Goal: Transaction & Acquisition: Purchase product/service

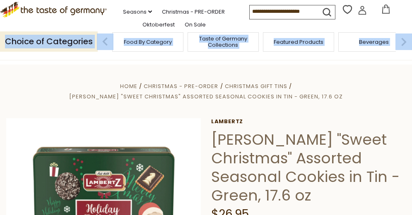
drag, startPoint x: 0, startPoint y: 0, endPoint x: 414, endPoint y: 24, distance: 415.1
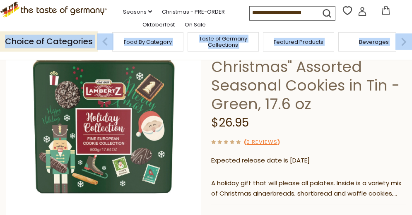
scroll to position [85, 0]
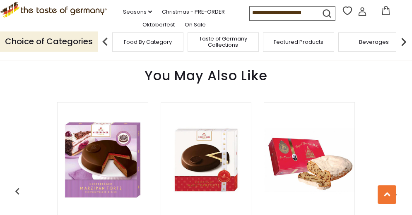
scroll to position [617, 0]
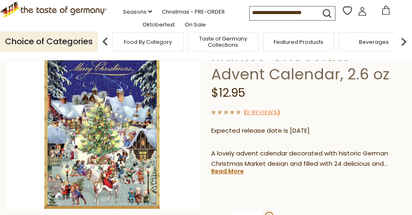
scroll to position [121, 0]
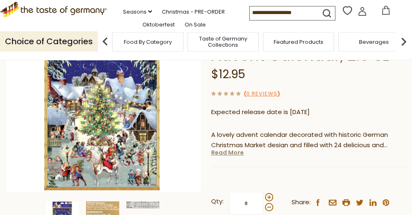
click at [237, 149] on link "Read More" at bounding box center [227, 153] width 33 height 8
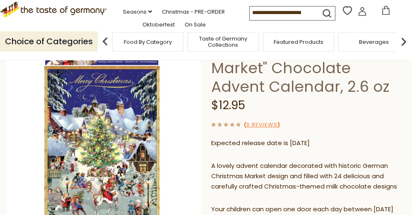
scroll to position [0, 0]
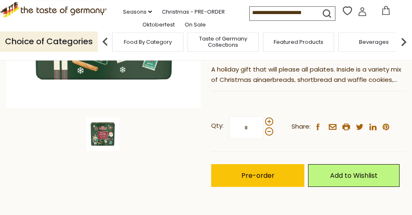
scroll to position [196, 0]
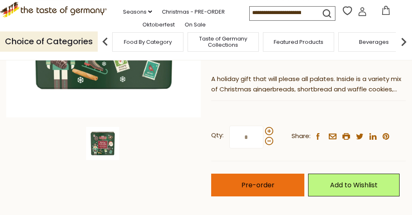
click at [273, 186] on span "Pre-order" at bounding box center [258, 186] width 33 height 10
click at [231, 179] on button "Pre-order" at bounding box center [258, 185] width 94 height 23
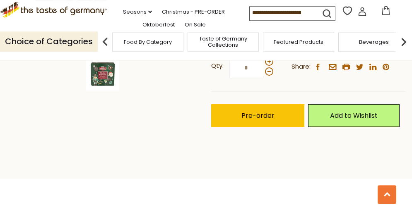
scroll to position [228, 0]
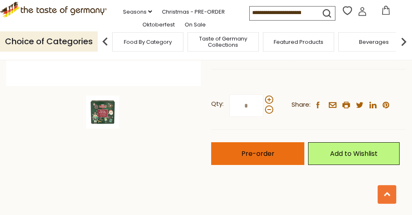
click at [244, 148] on button "Pre-order" at bounding box center [258, 154] width 94 height 23
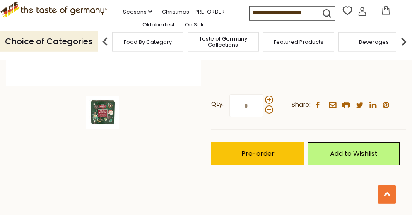
click at [382, 13] on icon at bounding box center [386, 10] width 9 height 9
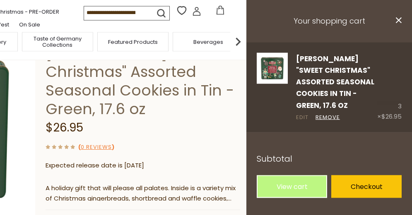
click at [301, 114] on link "Edit" at bounding box center [302, 118] width 12 height 9
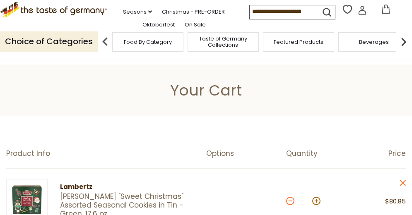
click at [288, 201] on button at bounding box center [290, 201] width 8 height 8
type input "*"
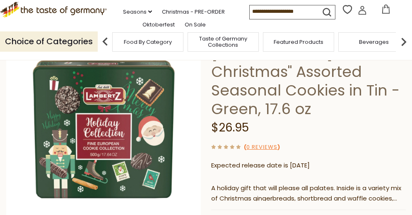
scroll to position [87, 0]
click at [250, 11] on input at bounding box center [285, 11] width 70 height 12
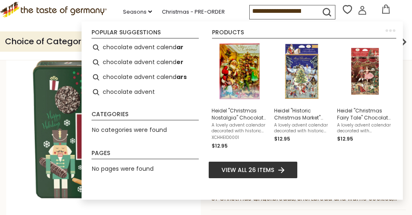
scroll to position [0, 3]
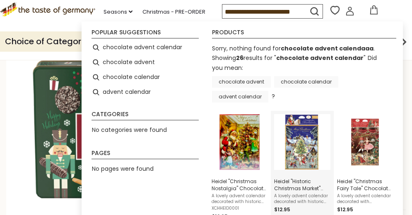
type input "**********"
click at [289, 137] on img "Instant Search Results" at bounding box center [302, 142] width 56 height 56
click at [293, 138] on img "Instant Search Results" at bounding box center [302, 142] width 56 height 56
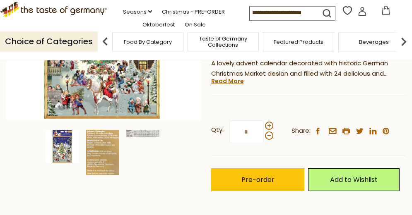
scroll to position [215, 0]
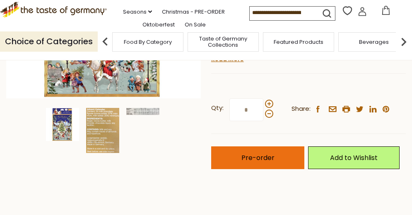
click at [262, 153] on span "Pre-order" at bounding box center [258, 158] width 33 height 10
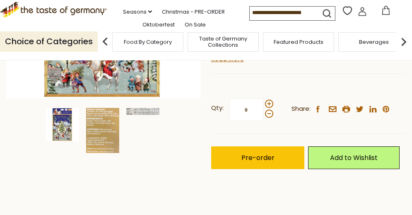
click at [352, 44] on div "Beverages" at bounding box center [374, 41] width 71 height 19
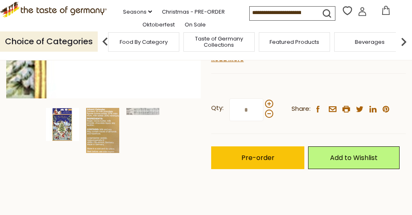
click at [194, 67] on img at bounding box center [103, 0] width 195 height 195
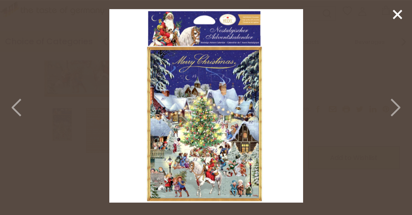
click at [397, 14] on line at bounding box center [398, 14] width 8 height 8
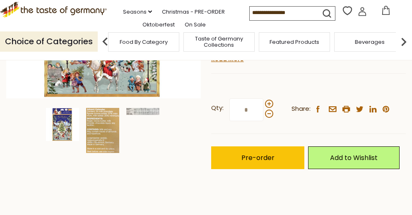
click at [152, 46] on div "Food By Category" at bounding box center [143, 41] width 71 height 19
click at [200, 37] on span "Taste of Germany Collections" at bounding box center [219, 42] width 66 height 12
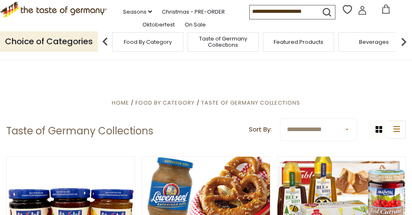
drag, startPoint x: 416, startPoint y: 5, endPoint x: 418, endPoint y: 18, distance: 13.4
drag, startPoint x: 418, startPoint y: 7, endPoint x: 419, endPoint y: 47, distance: 39.8
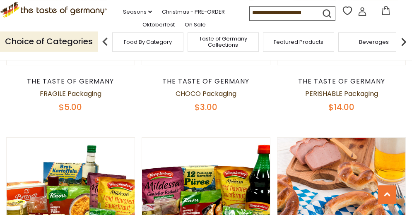
scroll to position [437, 0]
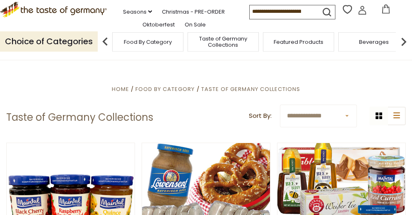
scroll to position [0, 0]
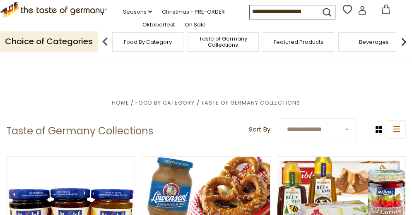
click at [382, 10] on icon at bounding box center [386, 9] width 9 height 9
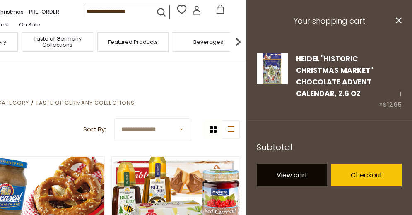
click at [297, 173] on link "View cart" at bounding box center [292, 175] width 70 height 23
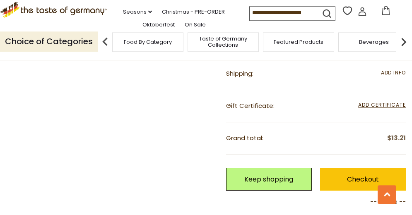
scroll to position [251, 0]
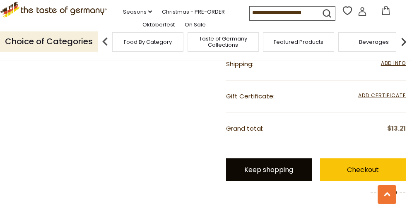
click at [284, 173] on link "Keep shopping" at bounding box center [269, 170] width 86 height 23
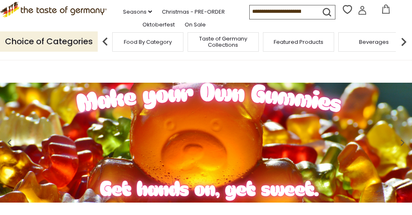
click at [250, 10] on input at bounding box center [285, 11] width 70 height 12
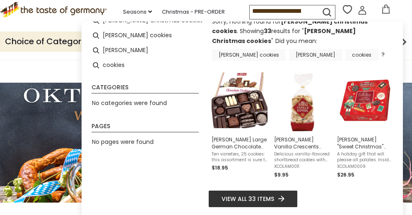
scroll to position [27, 0]
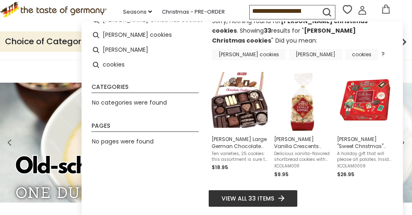
click at [240, 196] on span "View all 33 items" at bounding box center [248, 198] width 53 height 9
type input "**********"
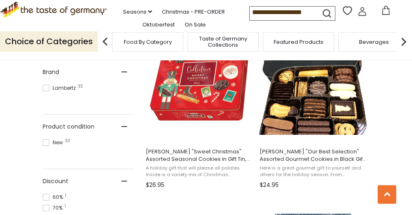
scroll to position [401, 0]
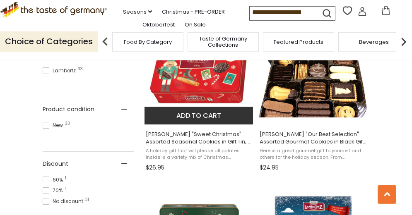
click at [192, 116] on button "Add to cart" at bounding box center [199, 116] width 109 height 18
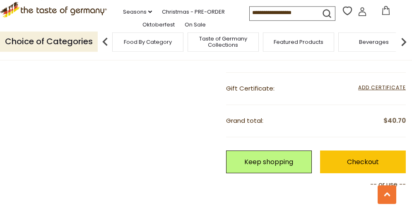
scroll to position [378, 0]
